Goal: Connect with others: Connect with others

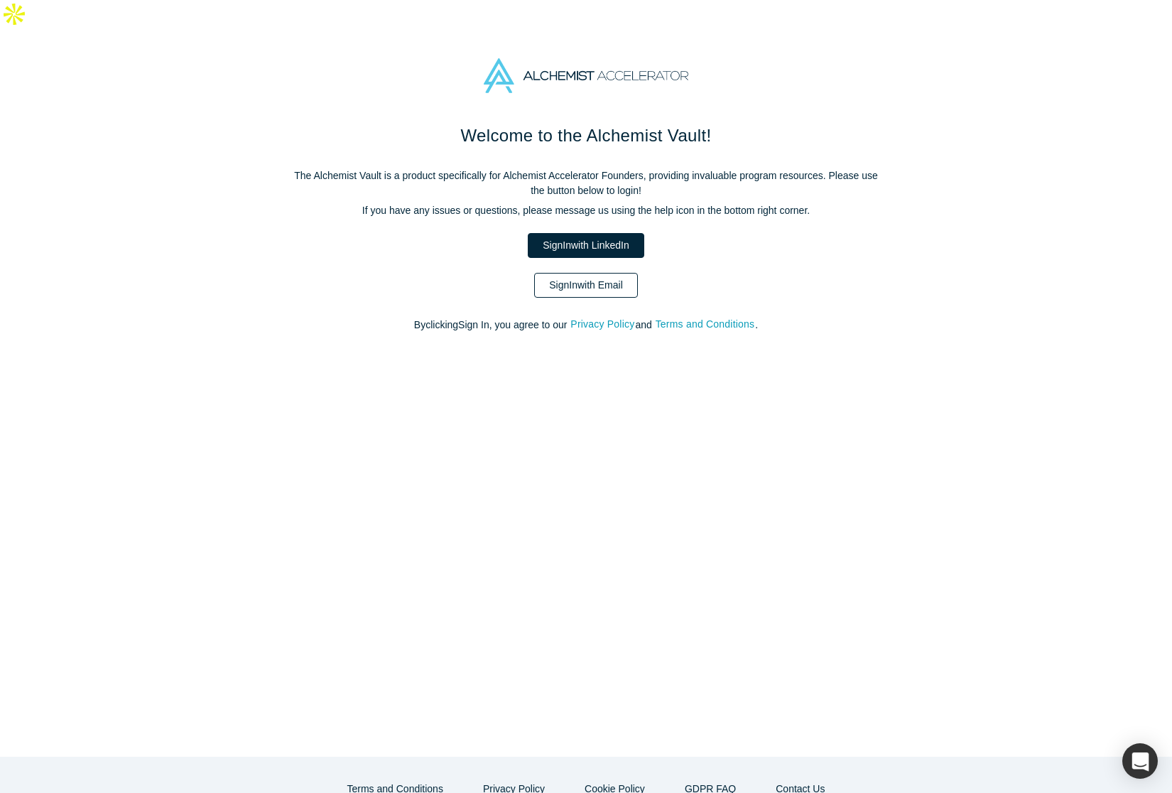
click at [575, 273] on link "Sign In with Email" at bounding box center [586, 285] width 104 height 25
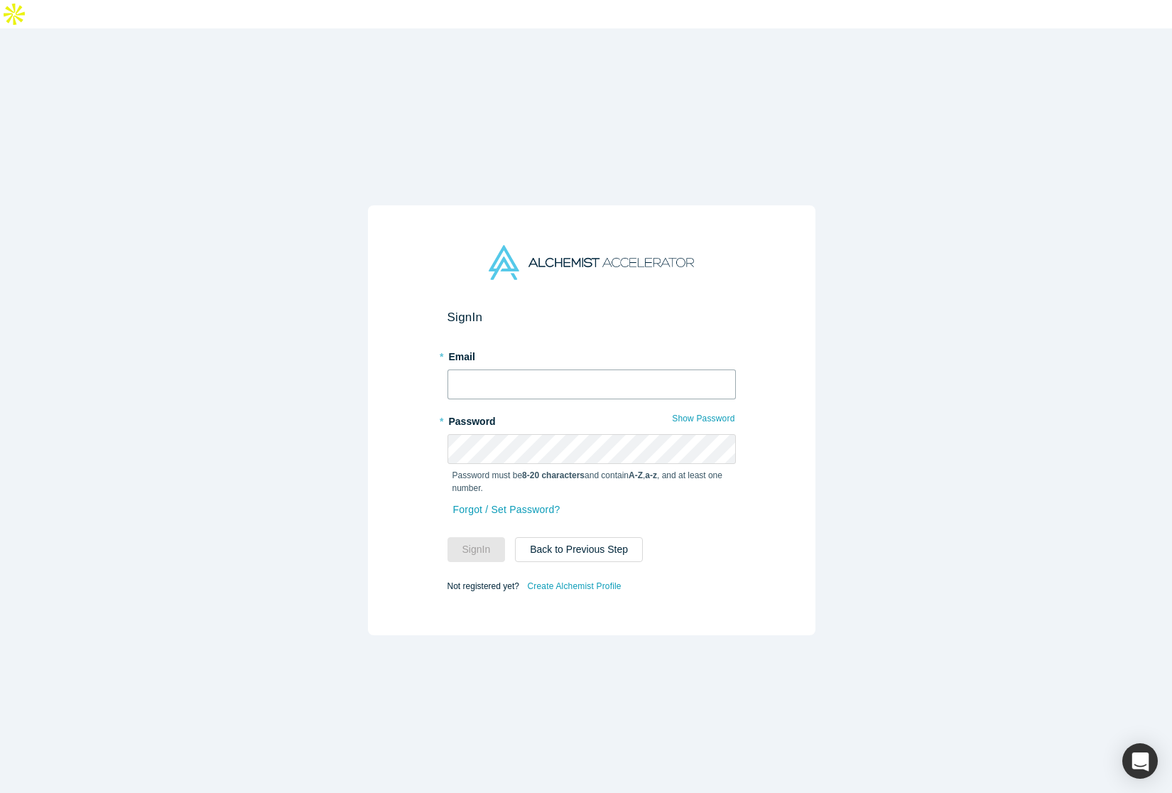
type input "anku.chahal@sellwizr.com"
click at [484, 537] on button "Sign In" at bounding box center [476, 549] width 58 height 25
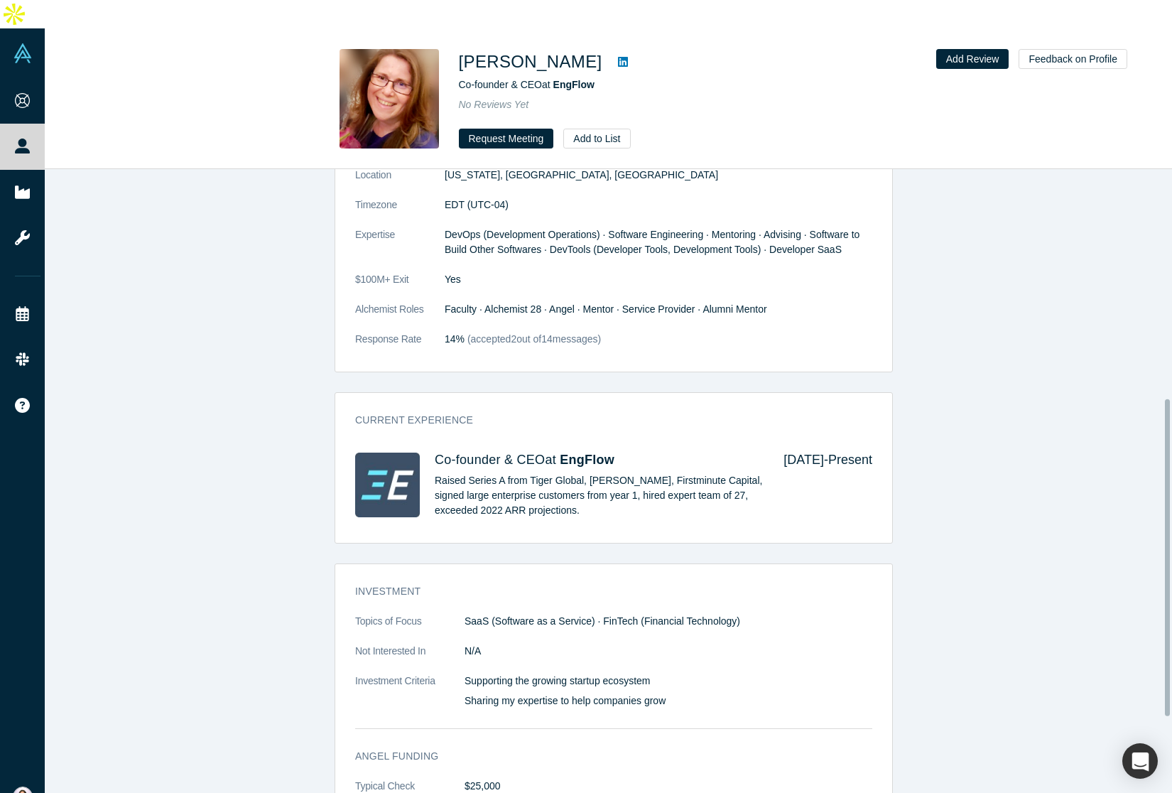
scroll to position [471, 0]
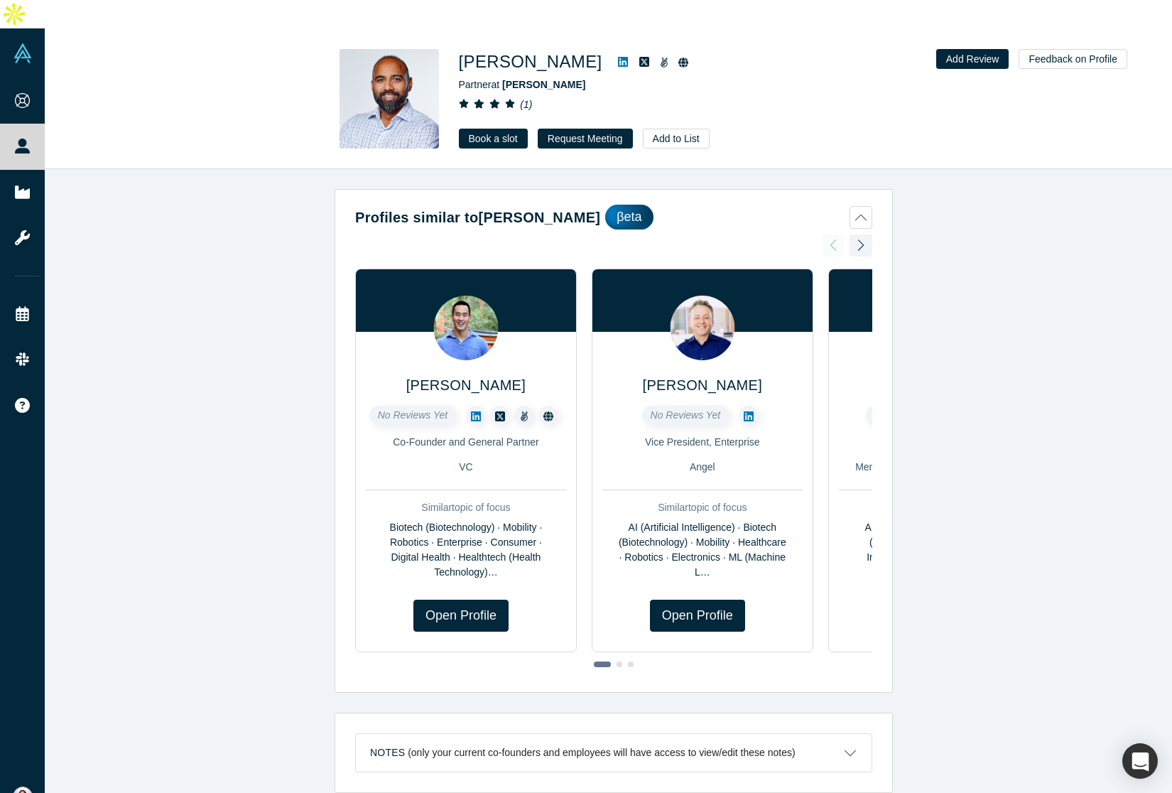
click at [618, 56] on icon at bounding box center [623, 61] width 10 height 11
click at [489, 129] on link "Book a slot" at bounding box center [493, 139] width 69 height 20
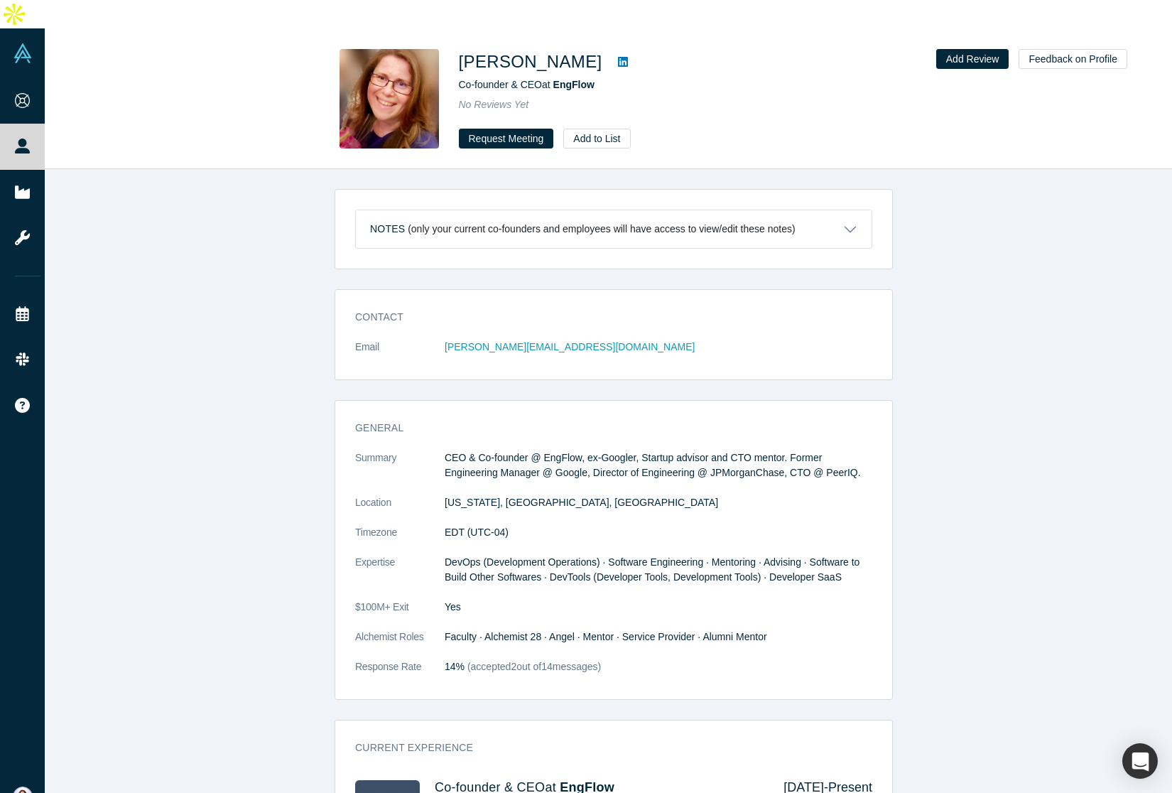
scroll to position [471, 0]
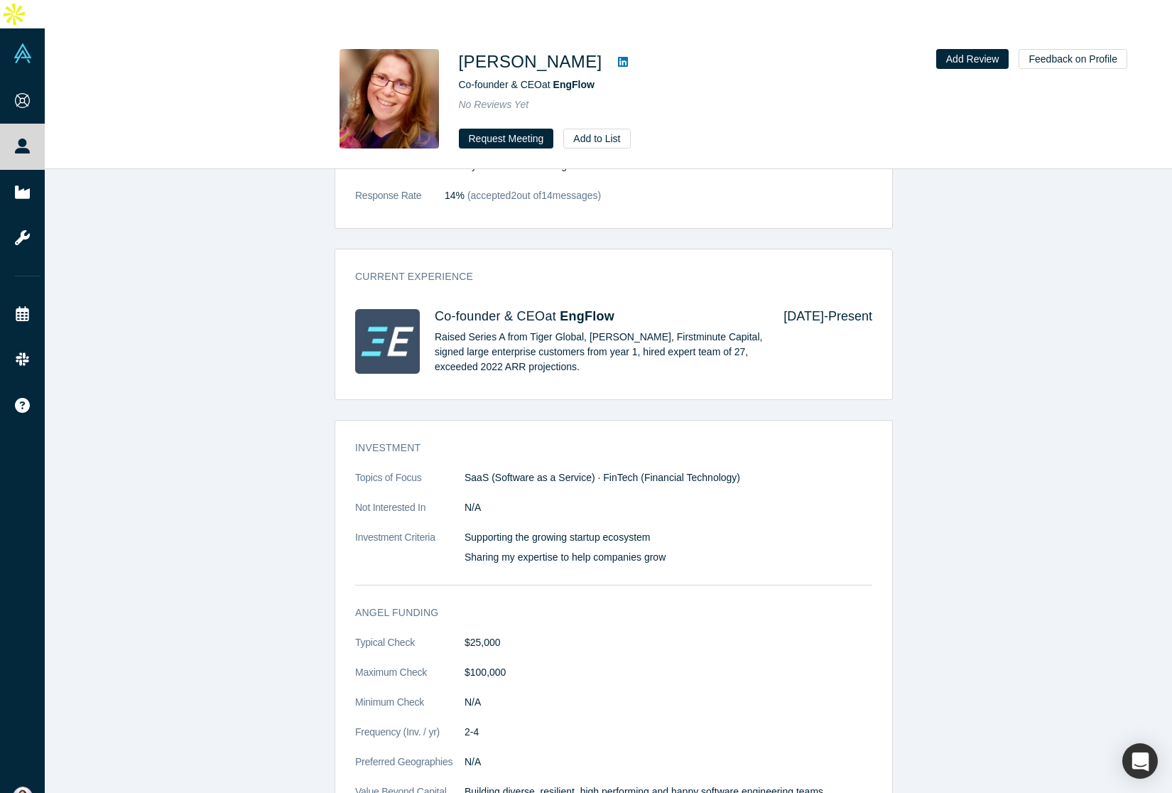
click at [612, 53] on link at bounding box center [622, 61] width 21 height 17
